Goal: Use online tool/utility: Utilize a website feature to perform a specific function

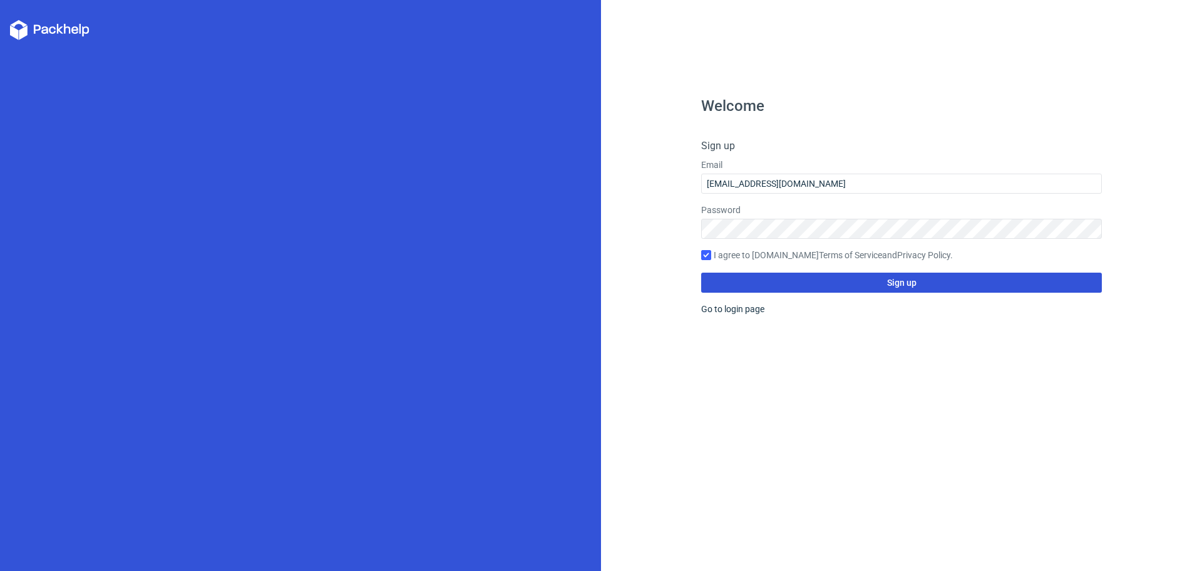
click at [863, 281] on button "Sign up" at bounding box center [901, 282] width 401 height 20
click at [823, 281] on button "Sign up" at bounding box center [901, 282] width 401 height 20
click at [65, 29] on icon at bounding box center [67, 29] width 7 height 10
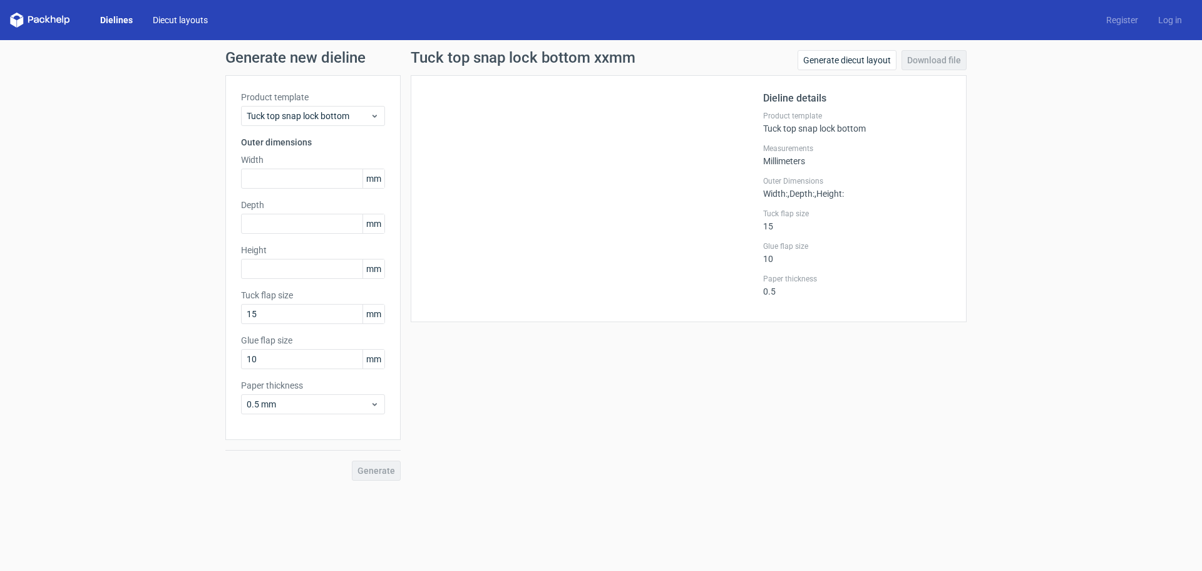
click at [194, 23] on link "Diecut layouts" at bounding box center [180, 20] width 75 height 13
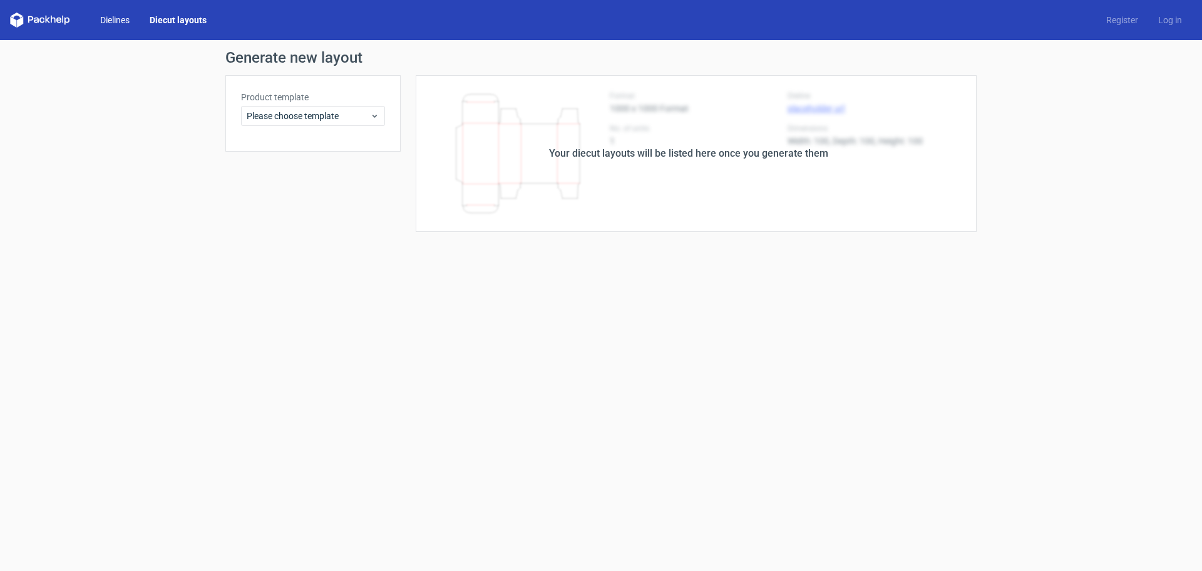
click at [118, 14] on link "Dielines" at bounding box center [114, 20] width 49 height 13
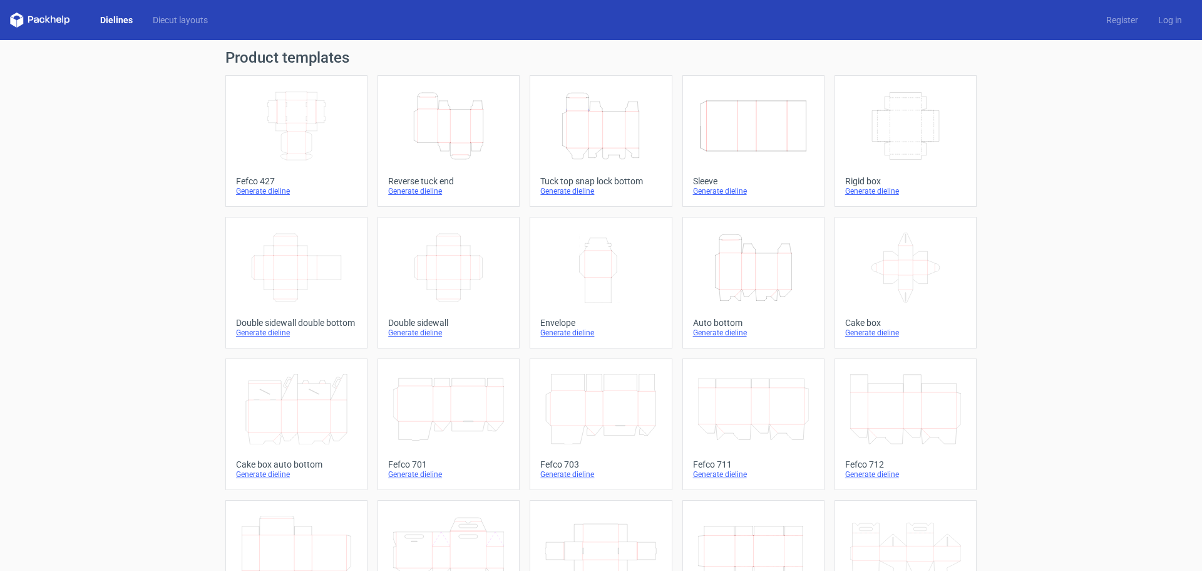
click at [267, 187] on div "Generate dieline" at bounding box center [296, 191] width 121 height 10
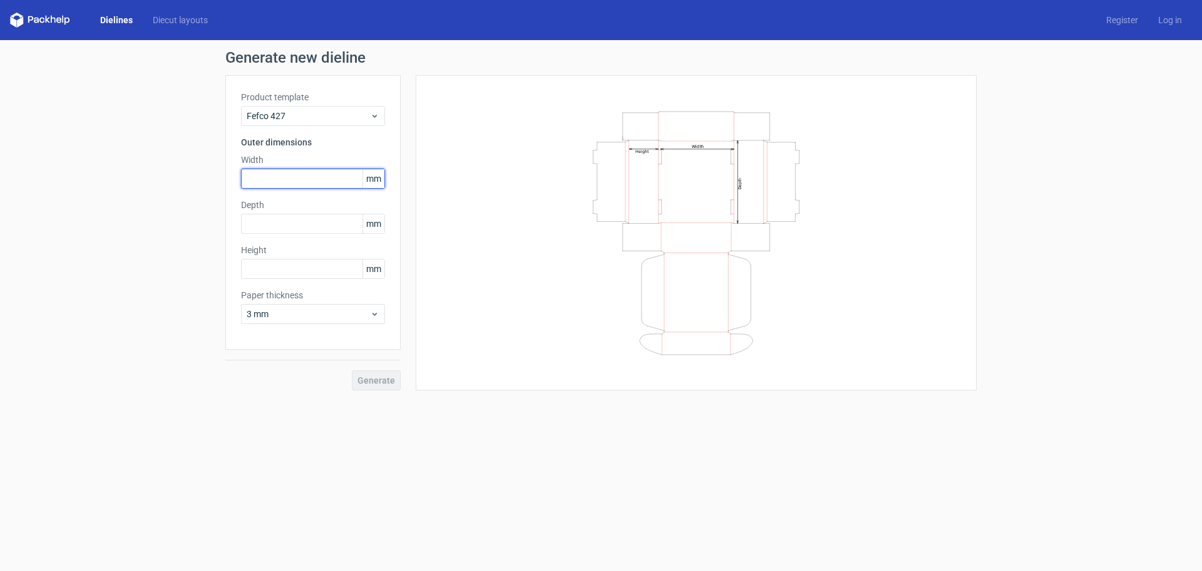
click at [294, 187] on input "text" at bounding box center [313, 178] width 144 height 20
type input "300"
type input "60"
click at [296, 259] on input "text" at bounding box center [313, 269] width 144 height 20
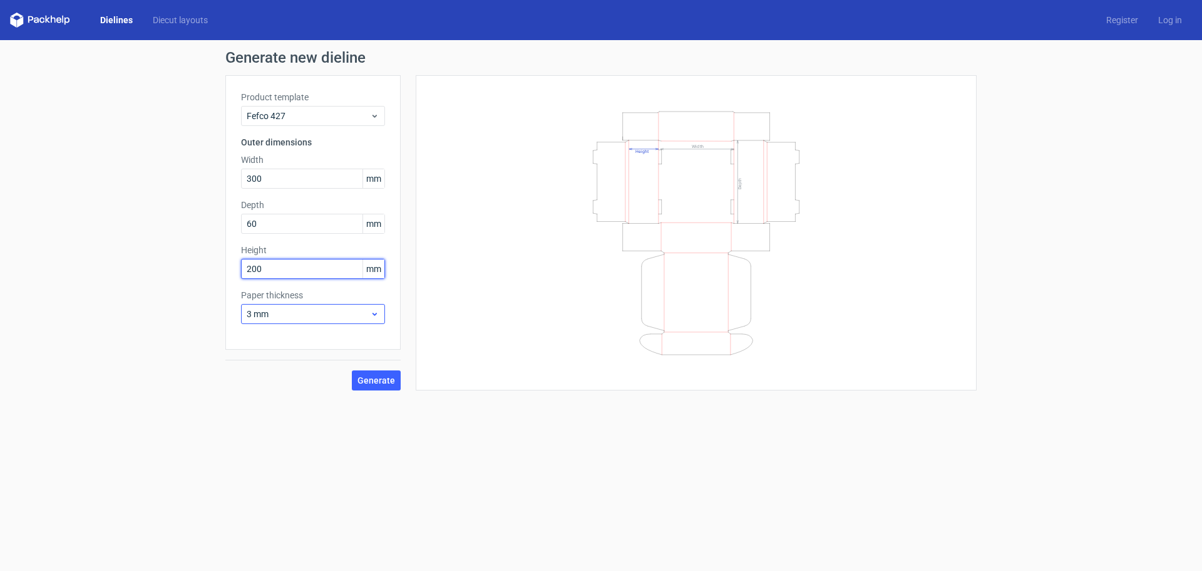
type input "200"
click at [315, 319] on span "3 mm" at bounding box center [308, 313] width 123 height 13
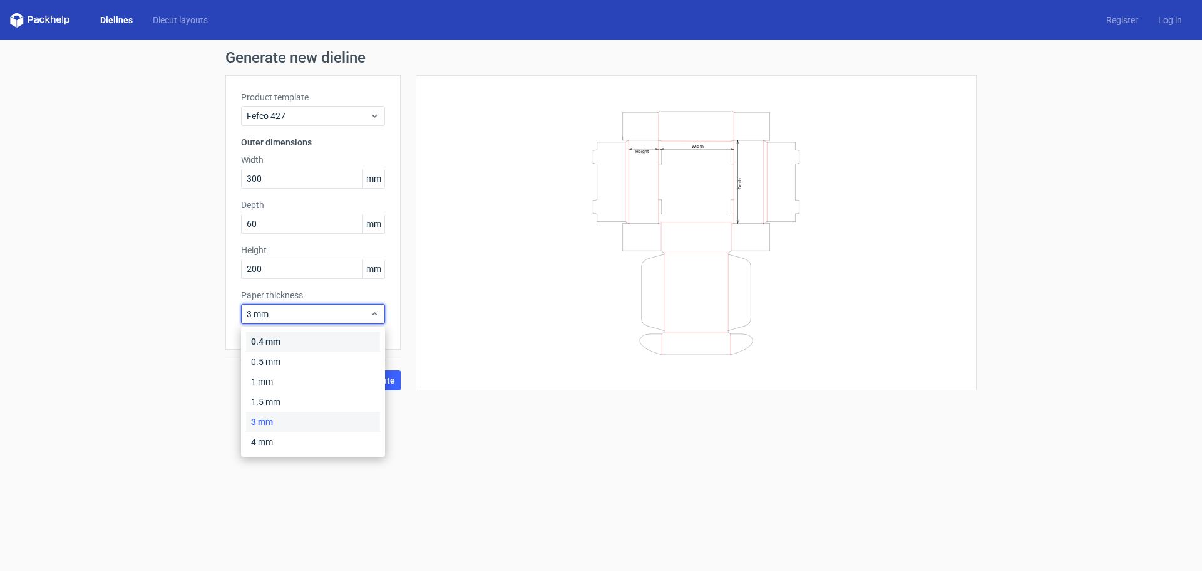
click at [306, 333] on div "0.4 mm" at bounding box center [313, 341] width 134 height 20
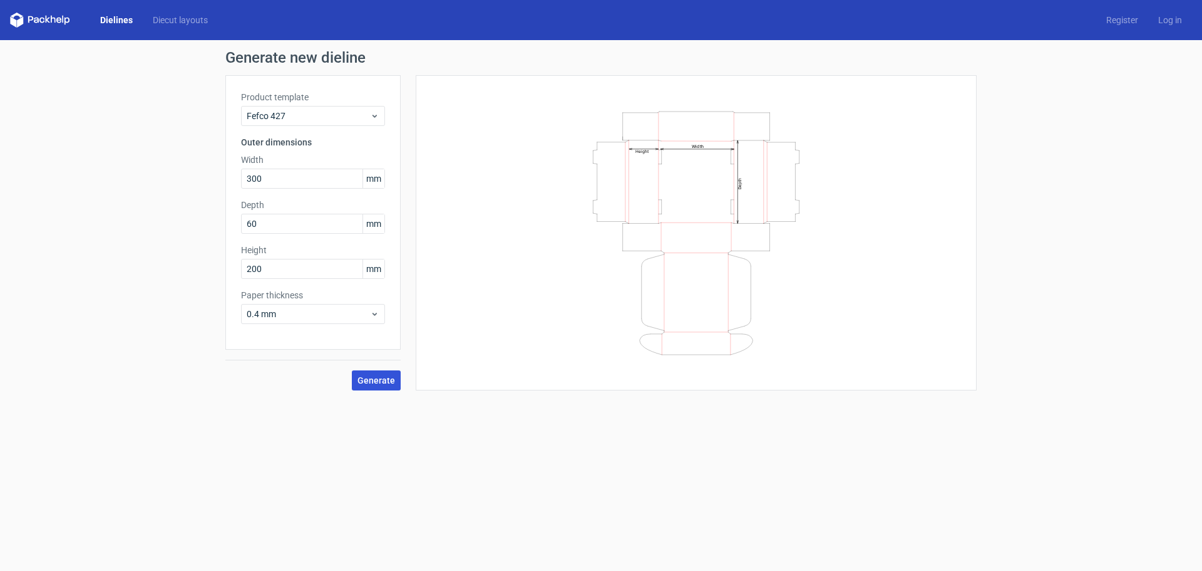
click at [377, 376] on span "Generate" at bounding box center [377, 380] width 38 height 9
